Goal: Task Accomplishment & Management: Manage account settings

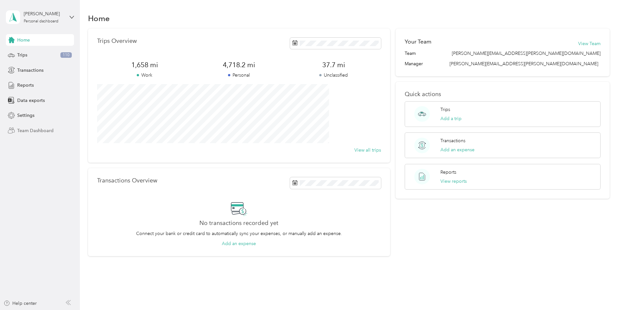
click at [39, 131] on span "Team Dashboard" at bounding box center [35, 130] width 36 height 7
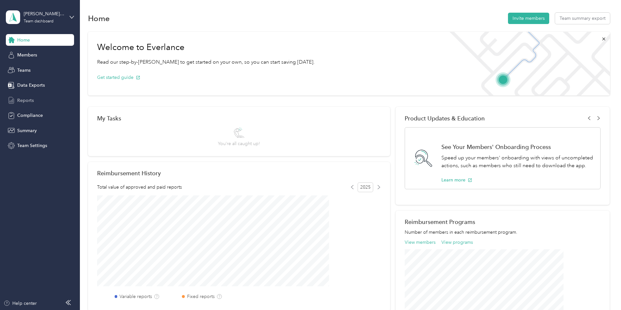
click at [27, 101] on span "Reports" at bounding box center [25, 100] width 17 height 7
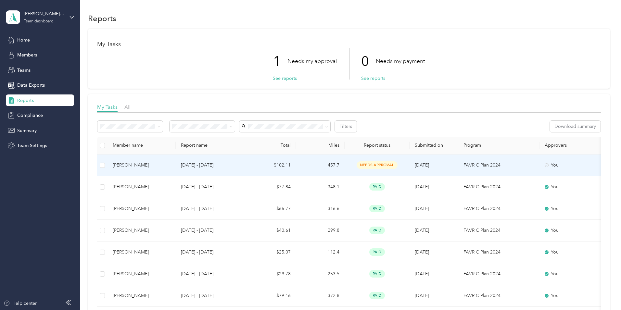
click at [170, 165] on div "[PERSON_NAME]" at bounding box center [142, 165] width 58 height 7
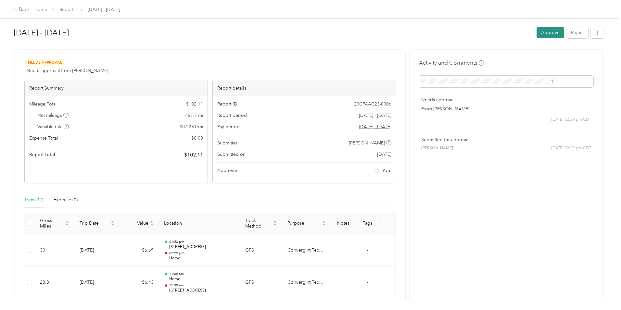
click at [536, 34] on button "Approve" at bounding box center [550, 32] width 28 height 11
